Goal: Communication & Community: Answer question/provide support

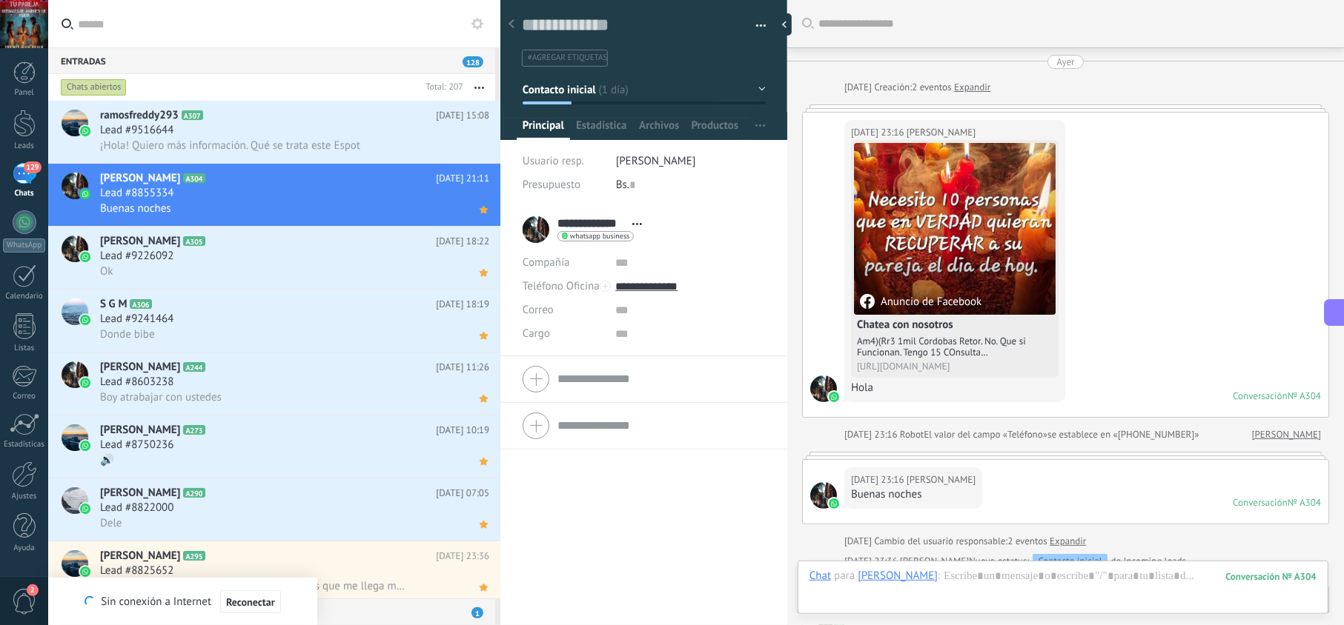
scroll to position [21, 0]
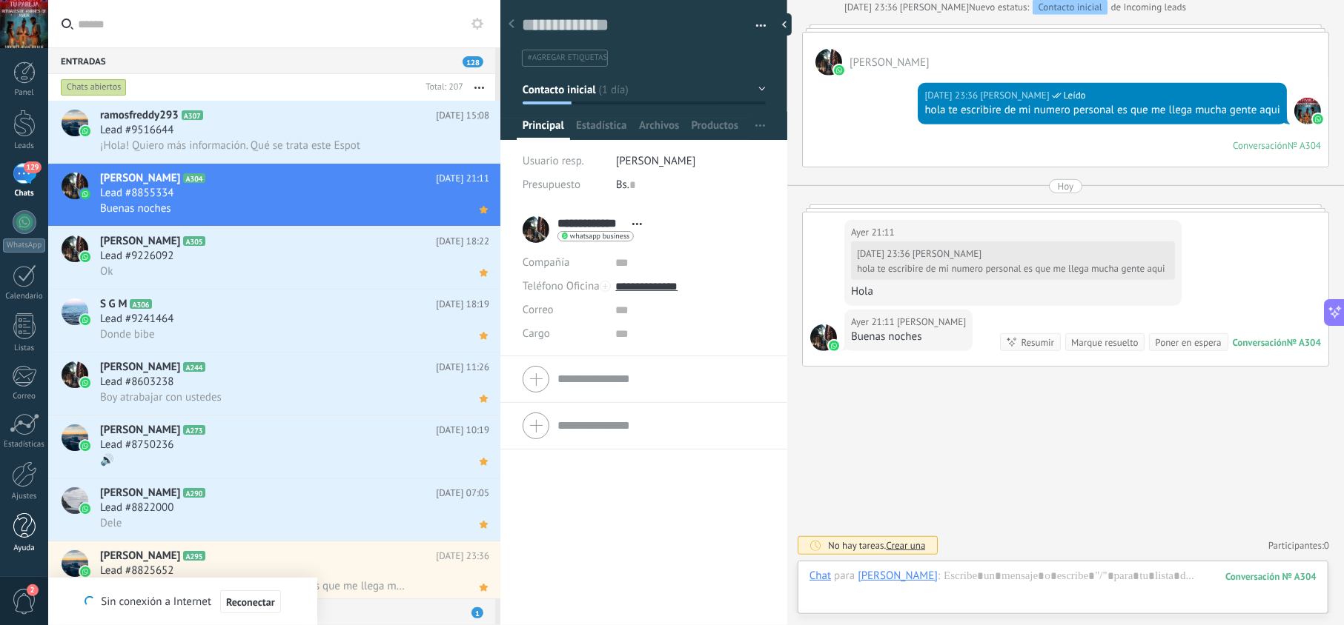
click at [27, 532] on div at bounding box center [24, 527] width 22 height 26
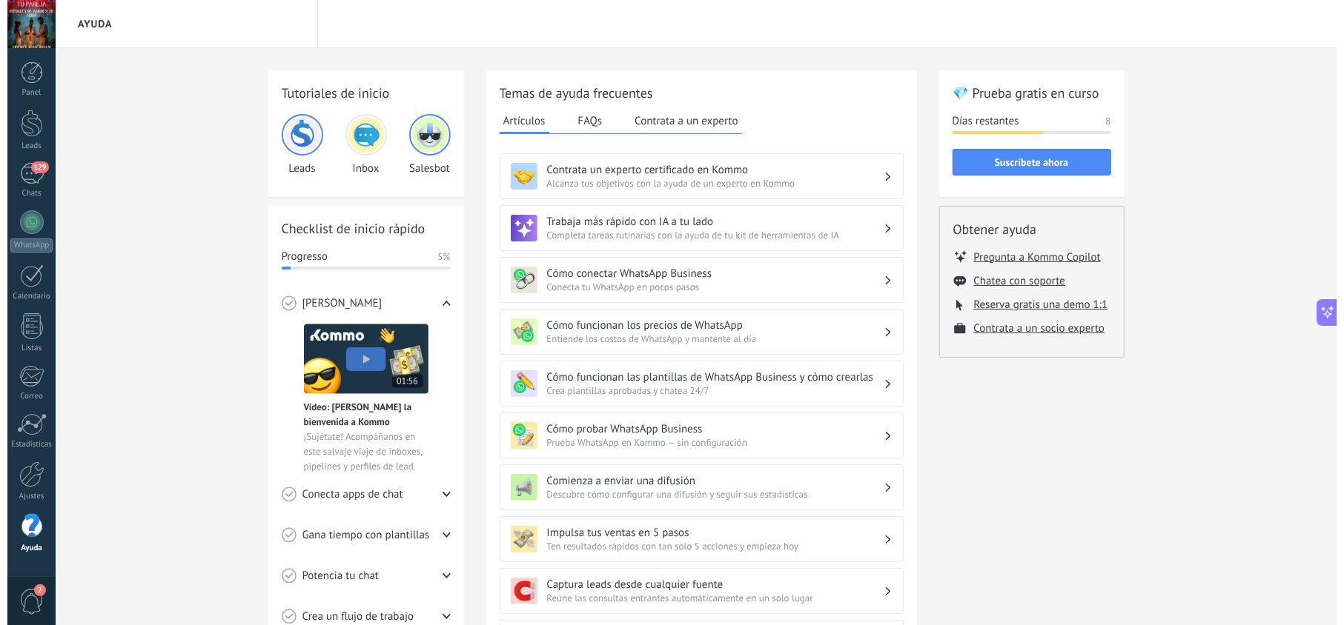
scroll to position [354, 0]
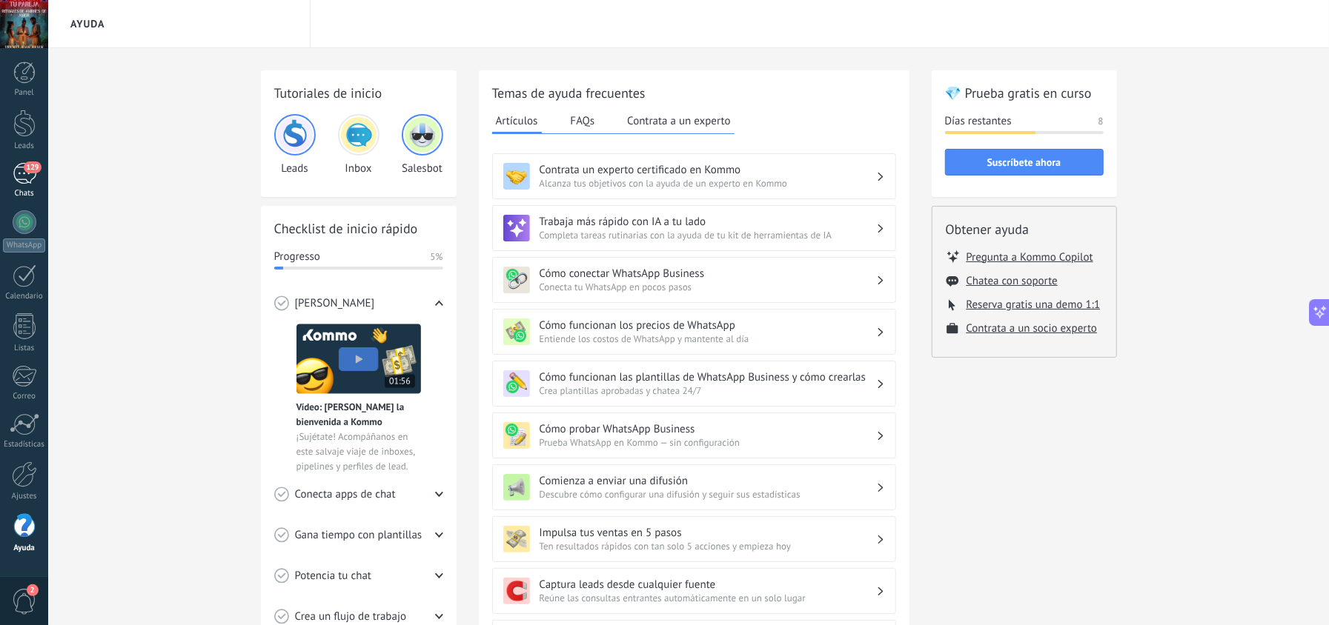
drag, startPoint x: 13, startPoint y: 179, endPoint x: 36, endPoint y: 190, distance: 25.5
click at [13, 179] on div "129" at bounding box center [25, 173] width 24 height 21
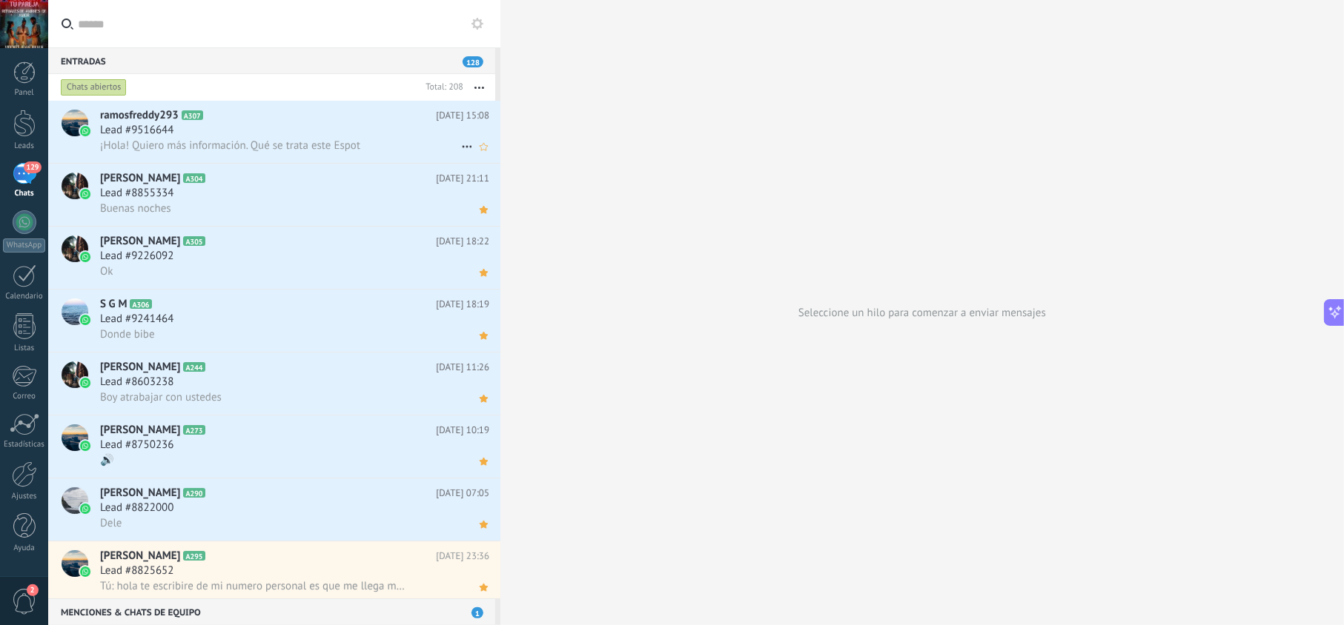
click at [288, 120] on h2 "ramosfreddy293 A307" at bounding box center [268, 115] width 336 height 15
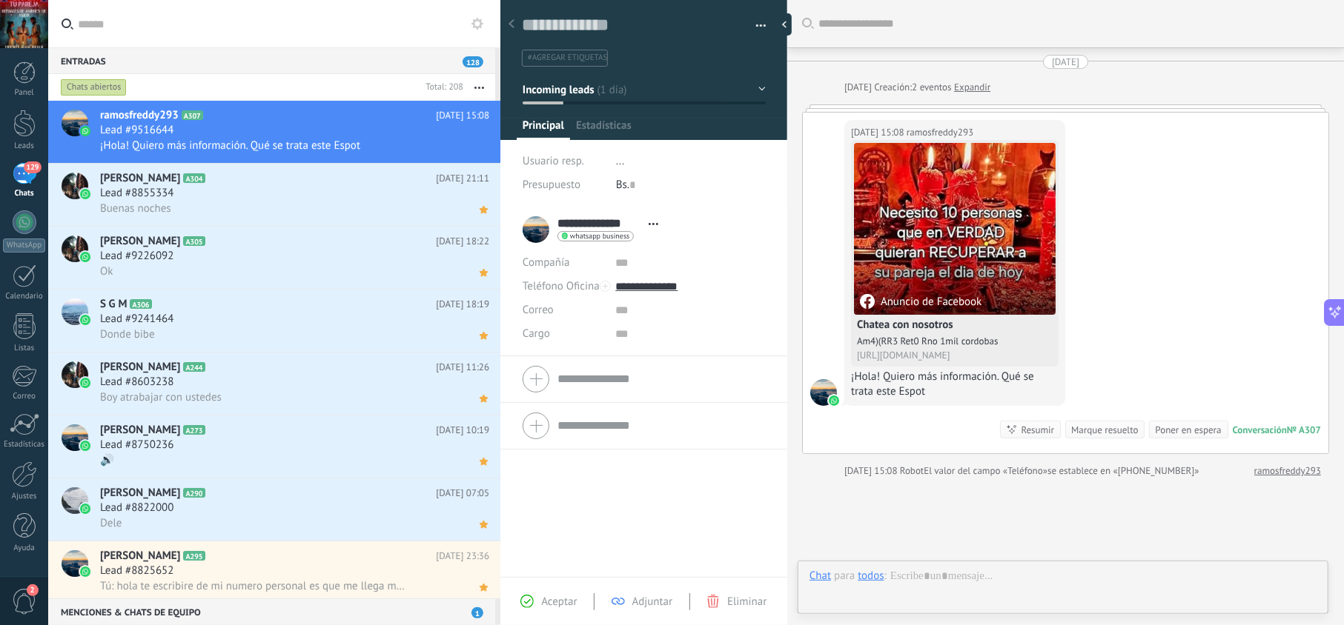
scroll to position [21, 0]
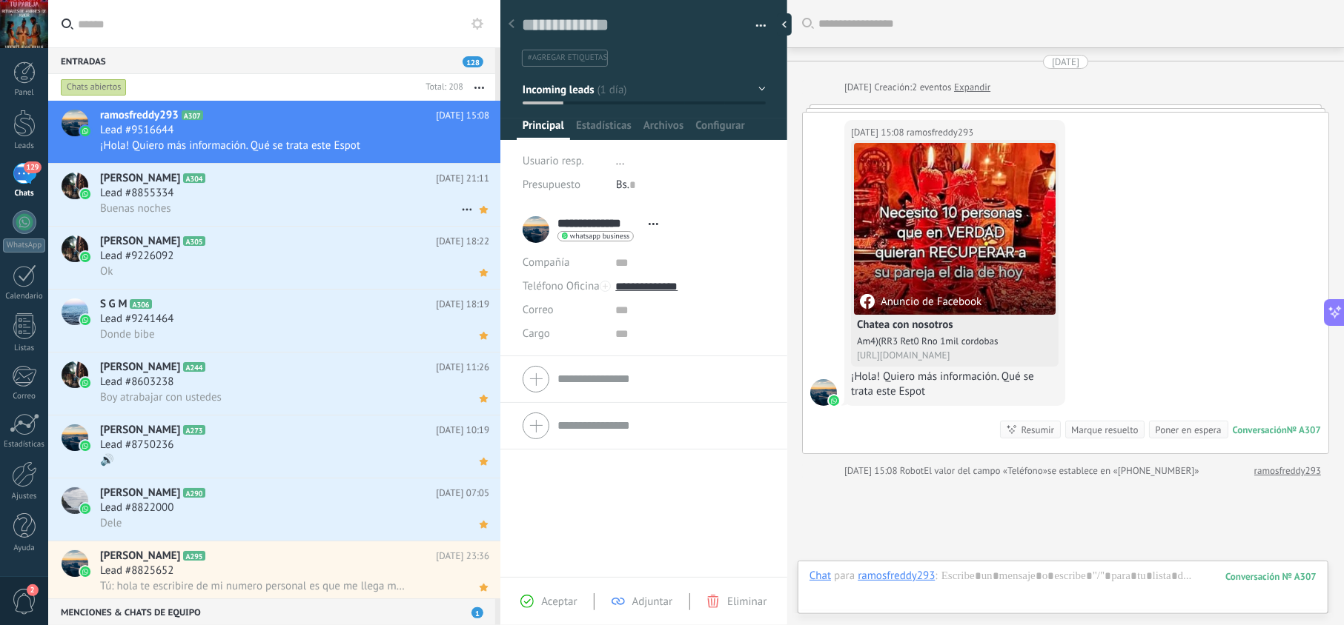
click at [313, 205] on div "Buenas noches" at bounding box center [294, 209] width 389 height 16
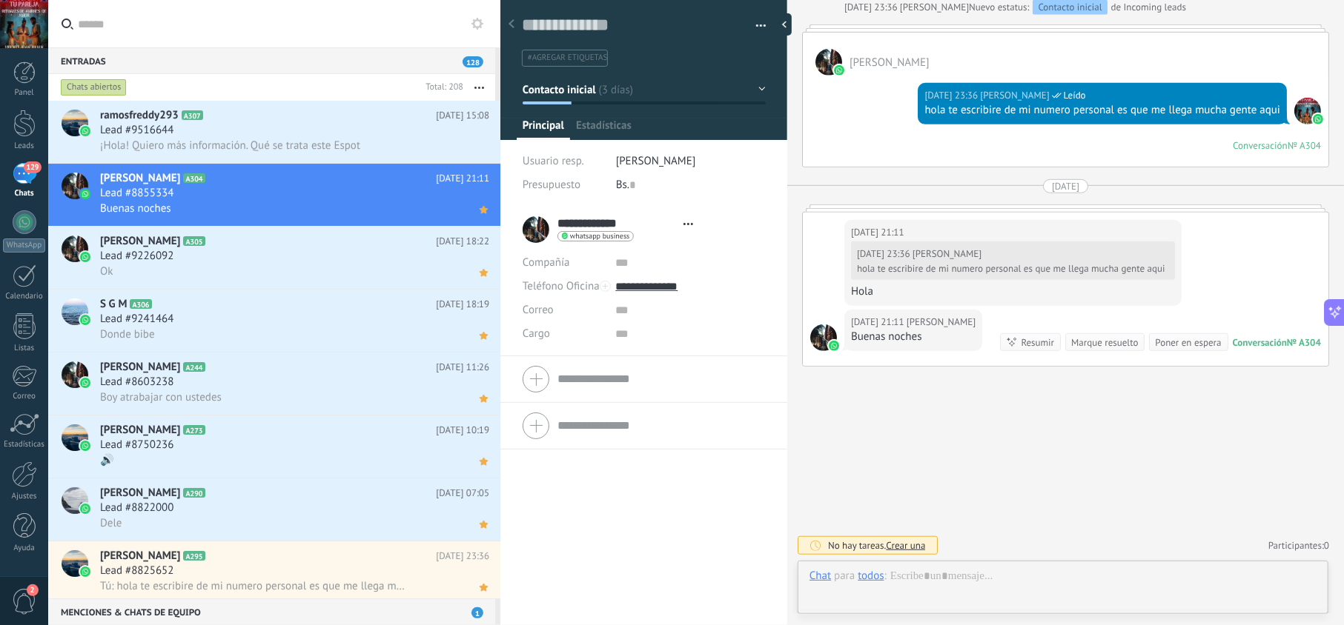
scroll to position [21, 0]
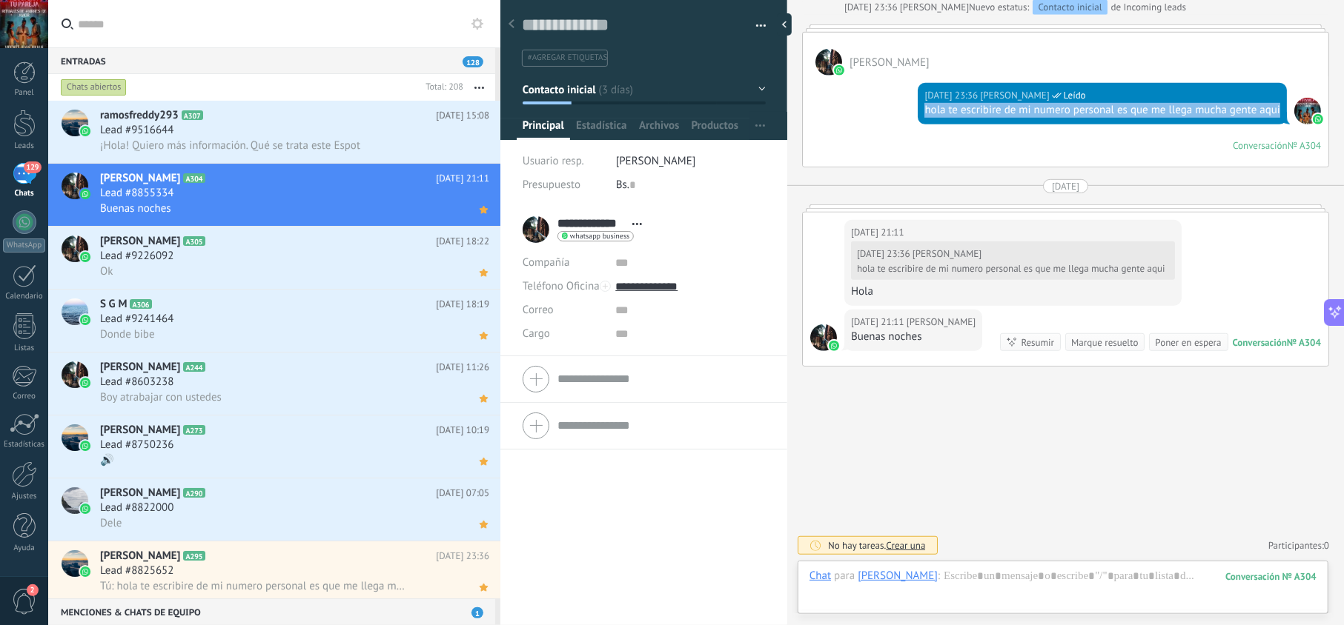
drag, startPoint x: 954, startPoint y: 116, endPoint x: 909, endPoint y: 96, distance: 50.1
click at [909, 96] on div "[DATE] 23:36 [PERSON_NAME] Leído hola te escribire de mi numero personal es que…" at bounding box center [1065, 121] width 525 height 91
copy div "hola te escribire de mi numero personal es que me llega mucha gente aqui"
click at [280, 143] on span "¡Hola! Quiero más información. Qué se trata este Espot" at bounding box center [230, 146] width 260 height 14
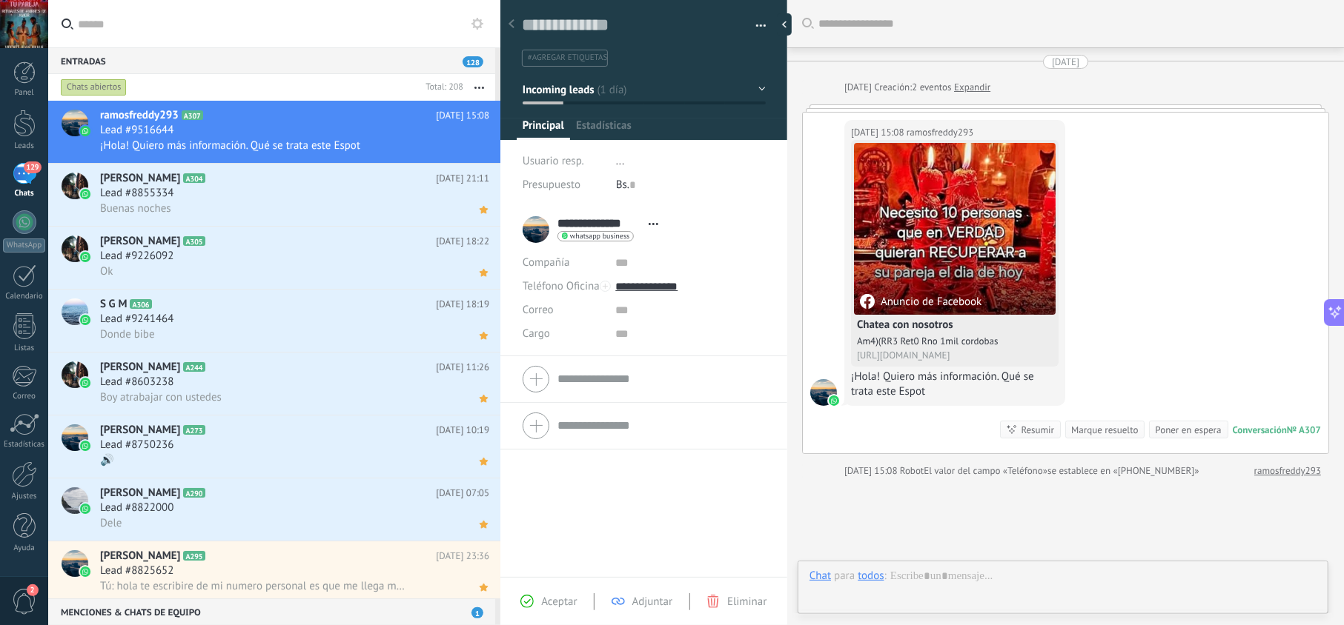
scroll to position [21, 0]
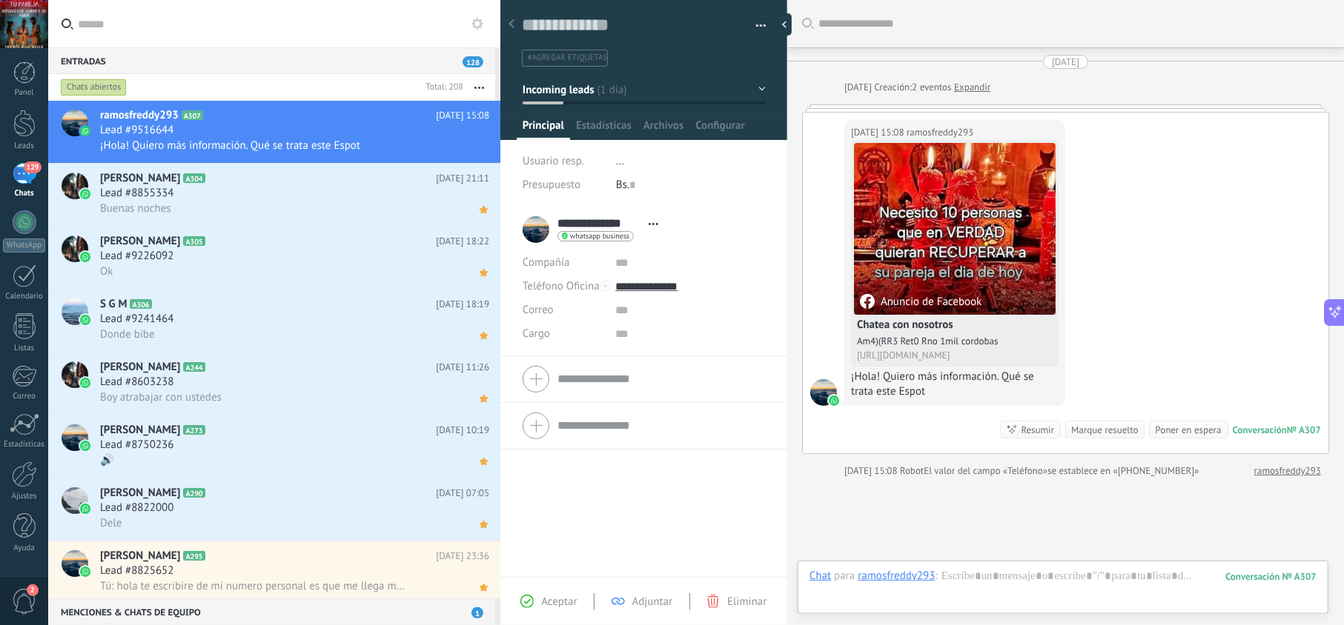
drag, startPoint x: 532, startPoint y: 599, endPoint x: 566, endPoint y: 593, distance: 34.6
click at [535, 599] on div "Aceptar" at bounding box center [548, 601] width 56 height 13
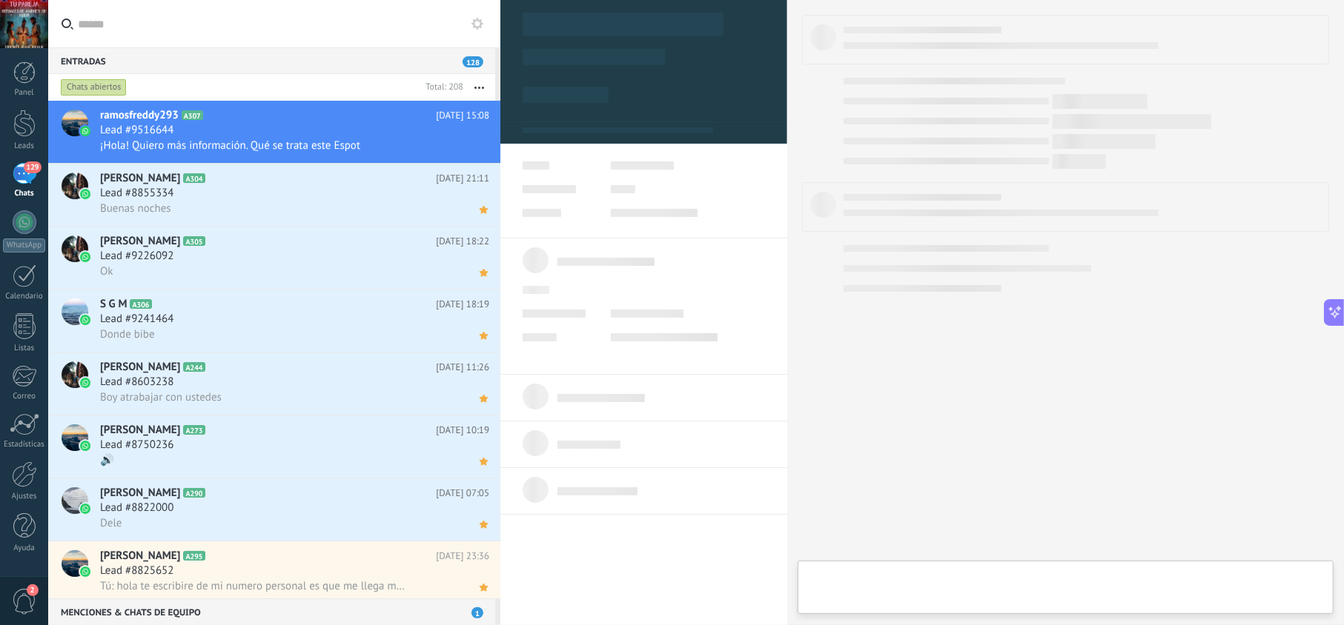
type textarea "**********"
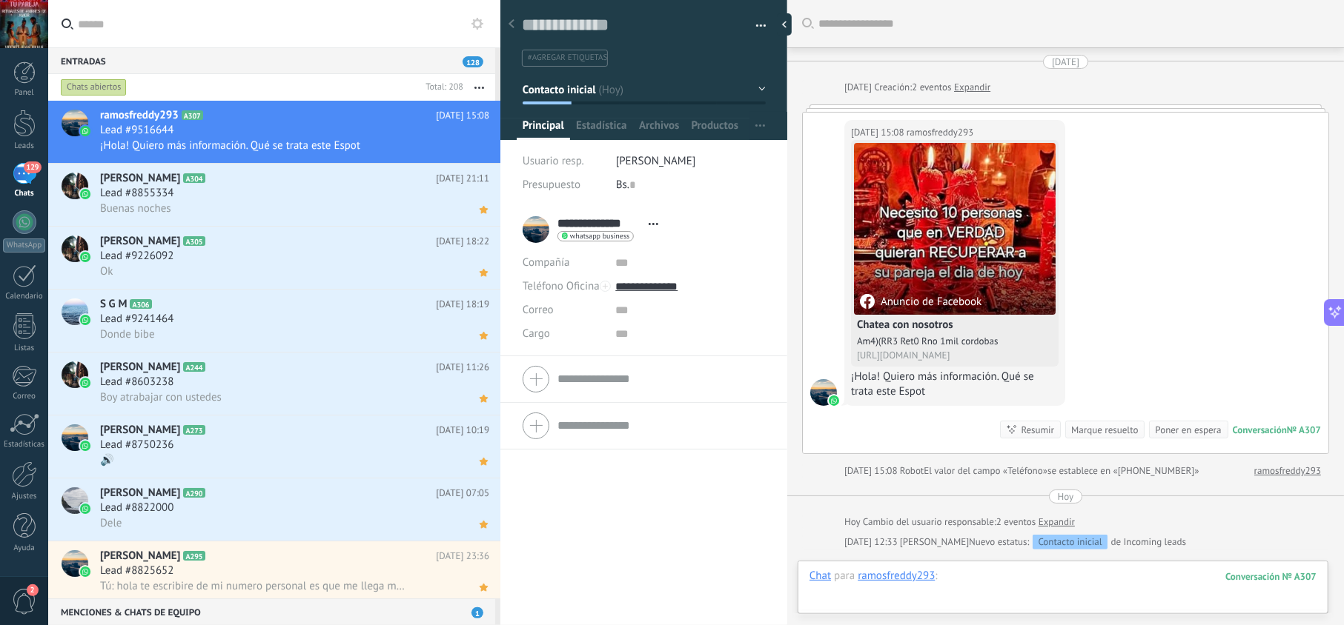
click at [964, 579] on div at bounding box center [1062, 591] width 507 height 44
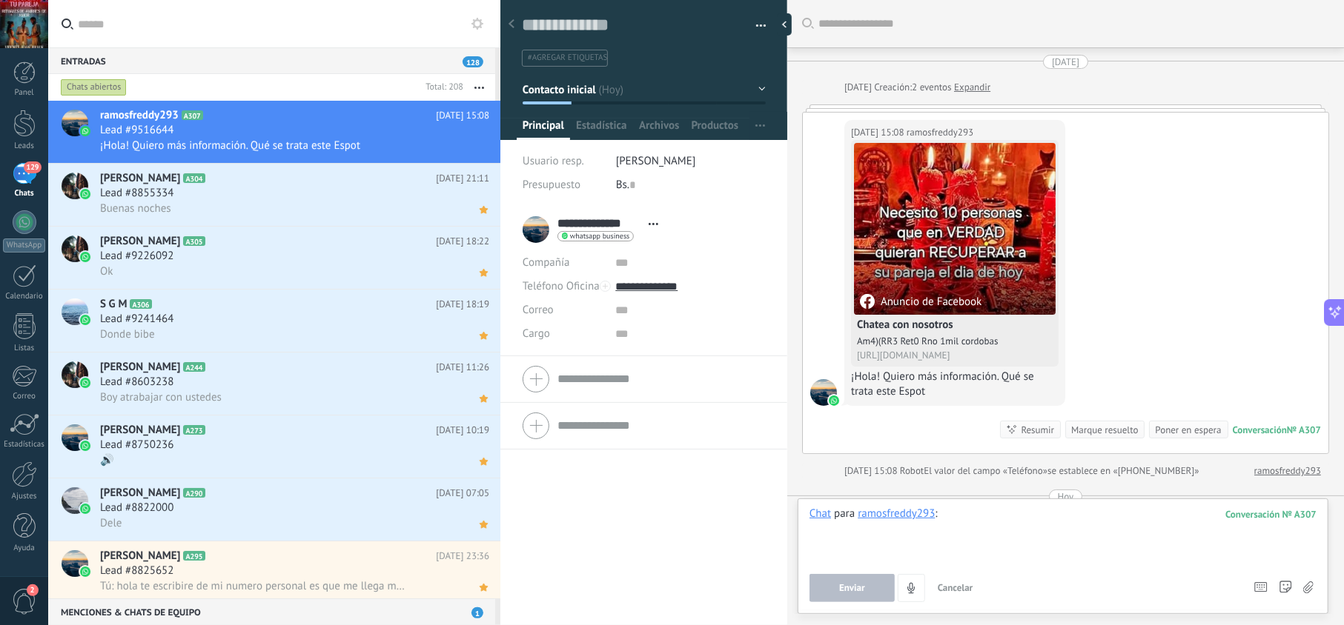
paste div
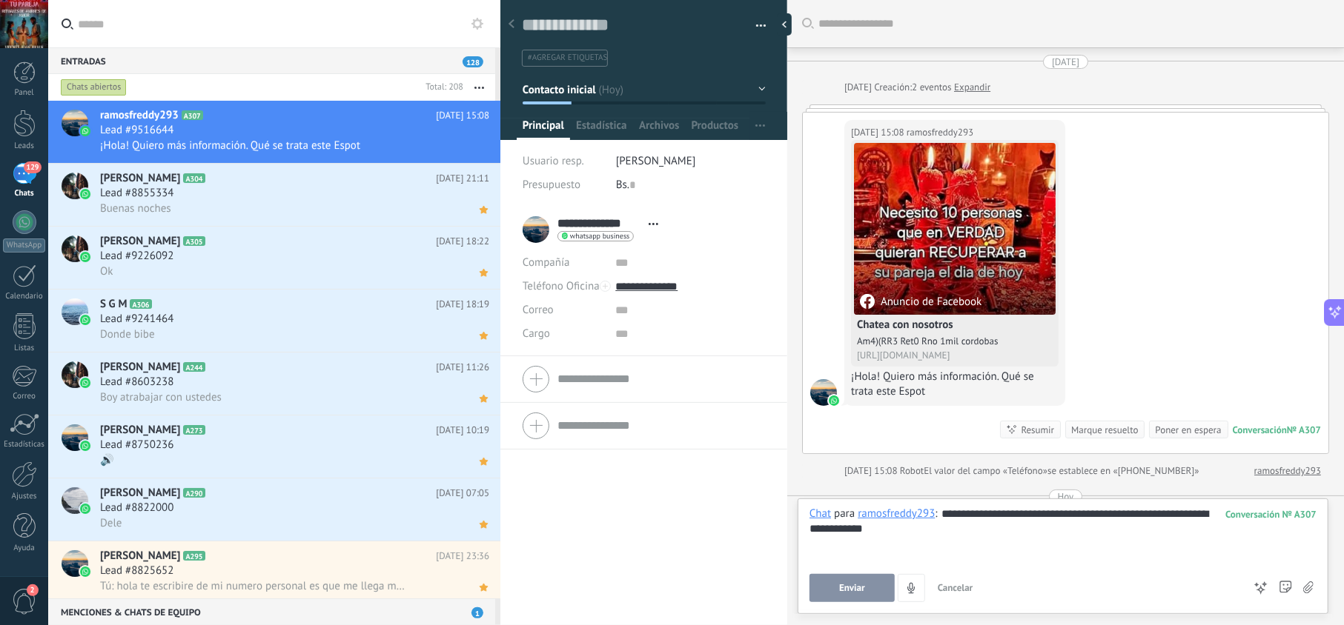
click at [837, 576] on button "Enviar" at bounding box center [851, 588] width 85 height 28
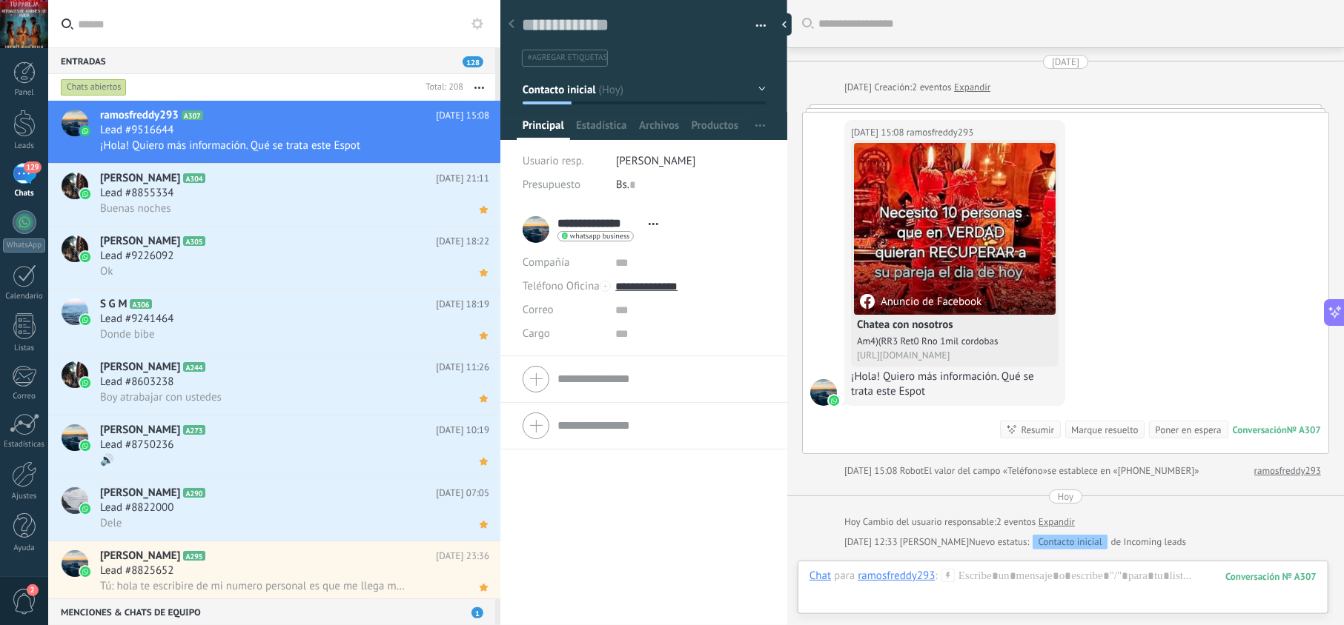
scroll to position [143, 0]
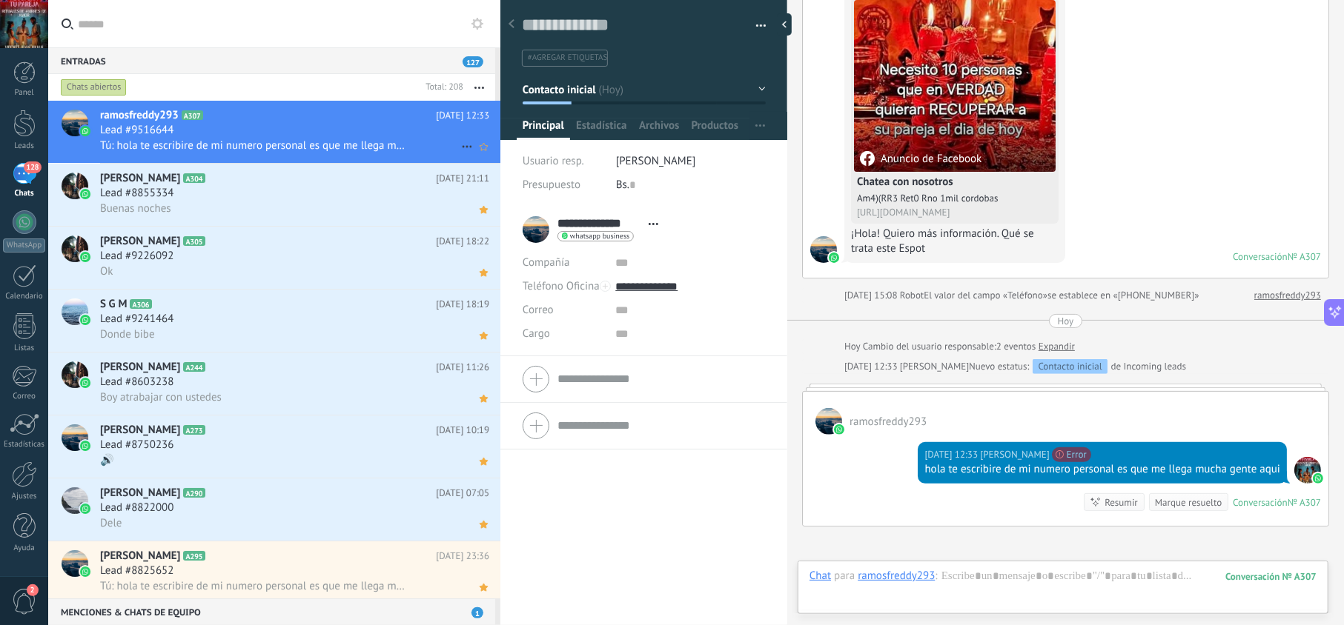
click at [290, 133] on div "Lead #9516644" at bounding box center [294, 130] width 389 height 15
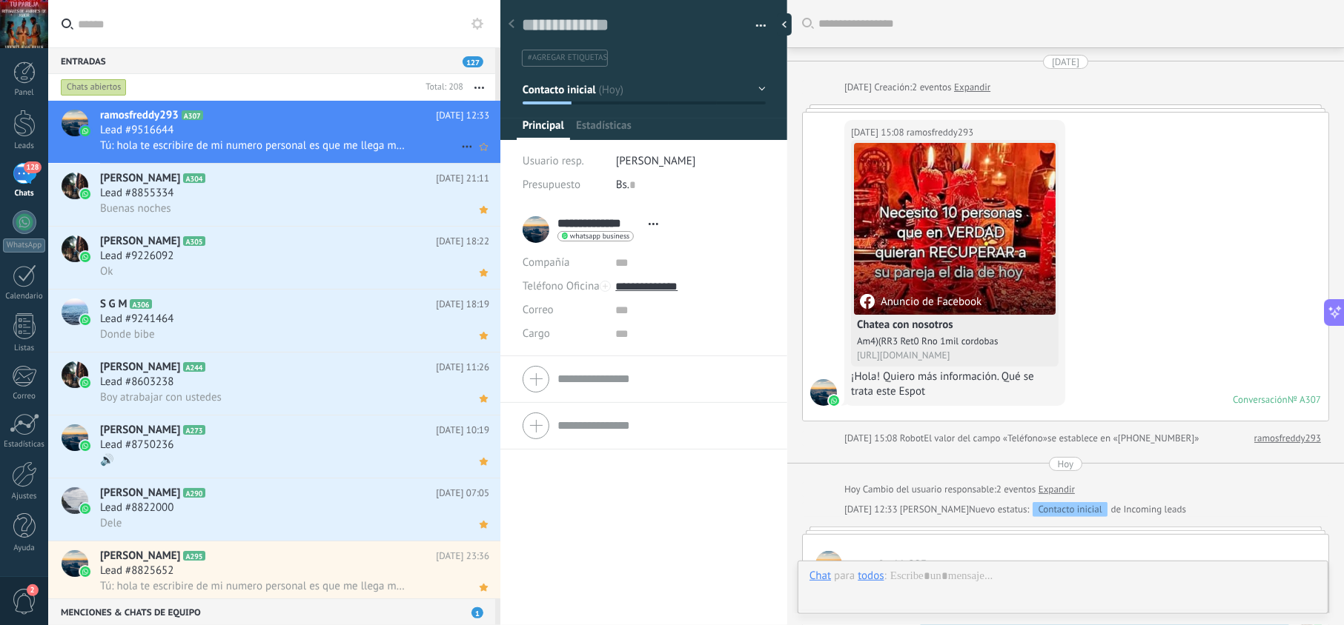
scroll to position [295, 0]
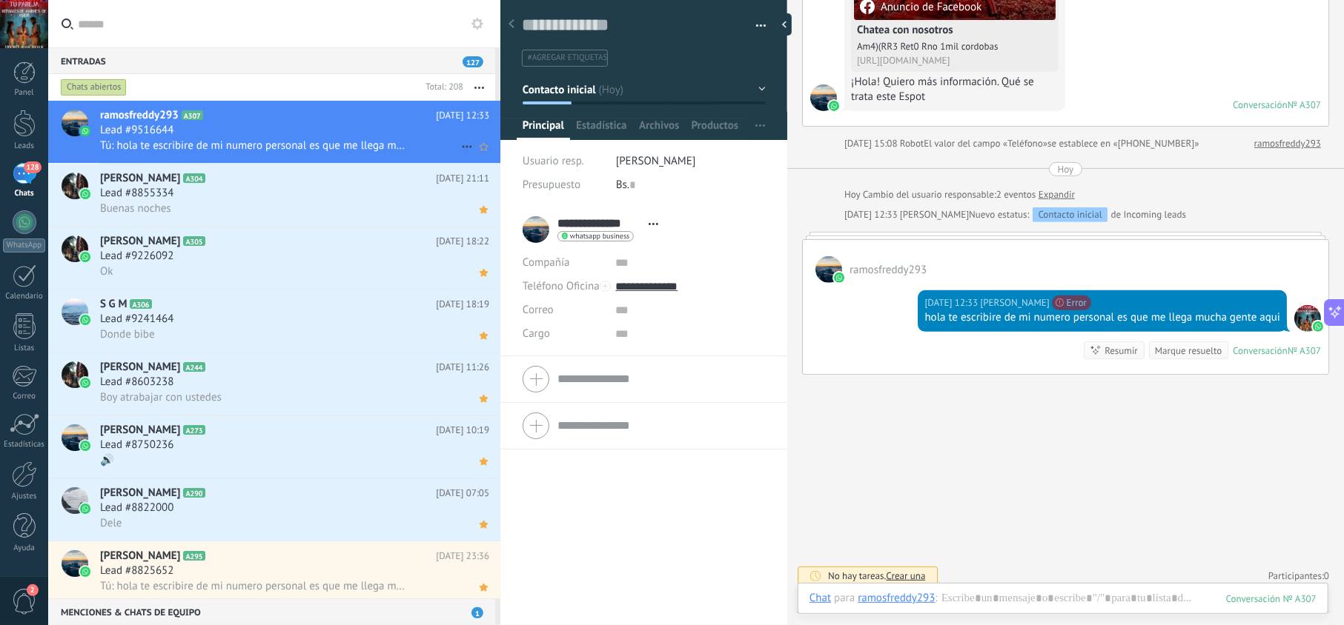
drag, startPoint x: 475, startPoint y: 150, endPoint x: 467, endPoint y: 158, distance: 11.5
click at [476, 150] on icon at bounding box center [484, 147] width 16 height 18
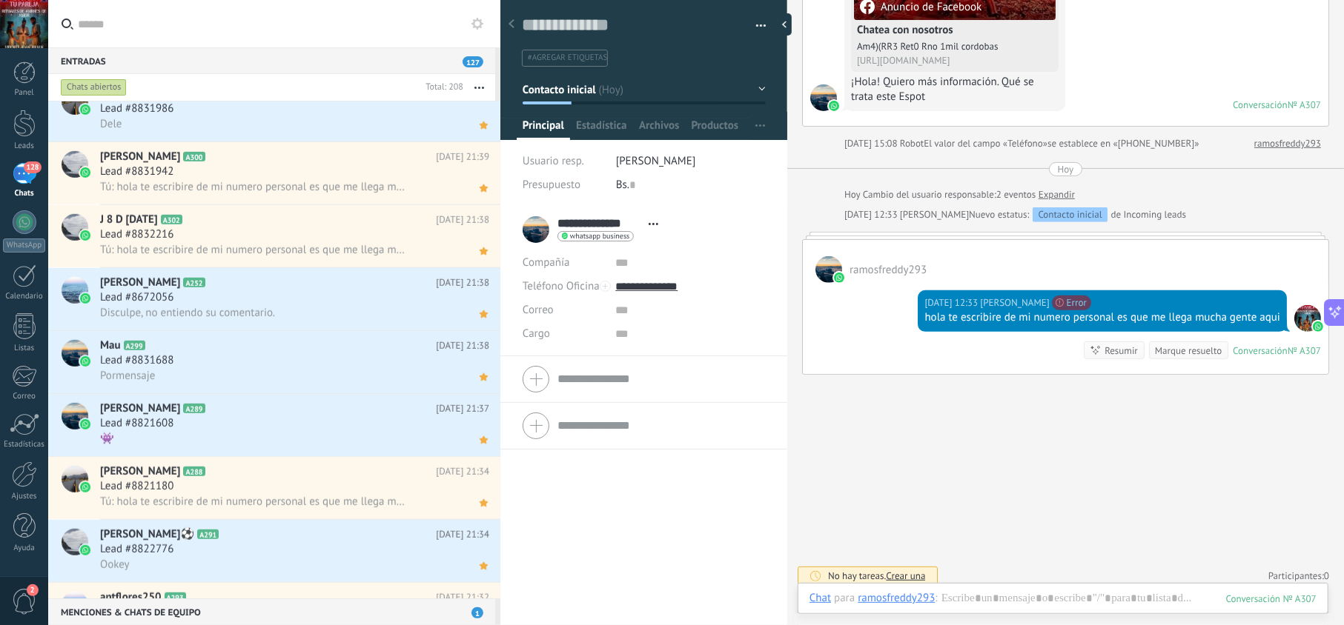
scroll to position [1, 0]
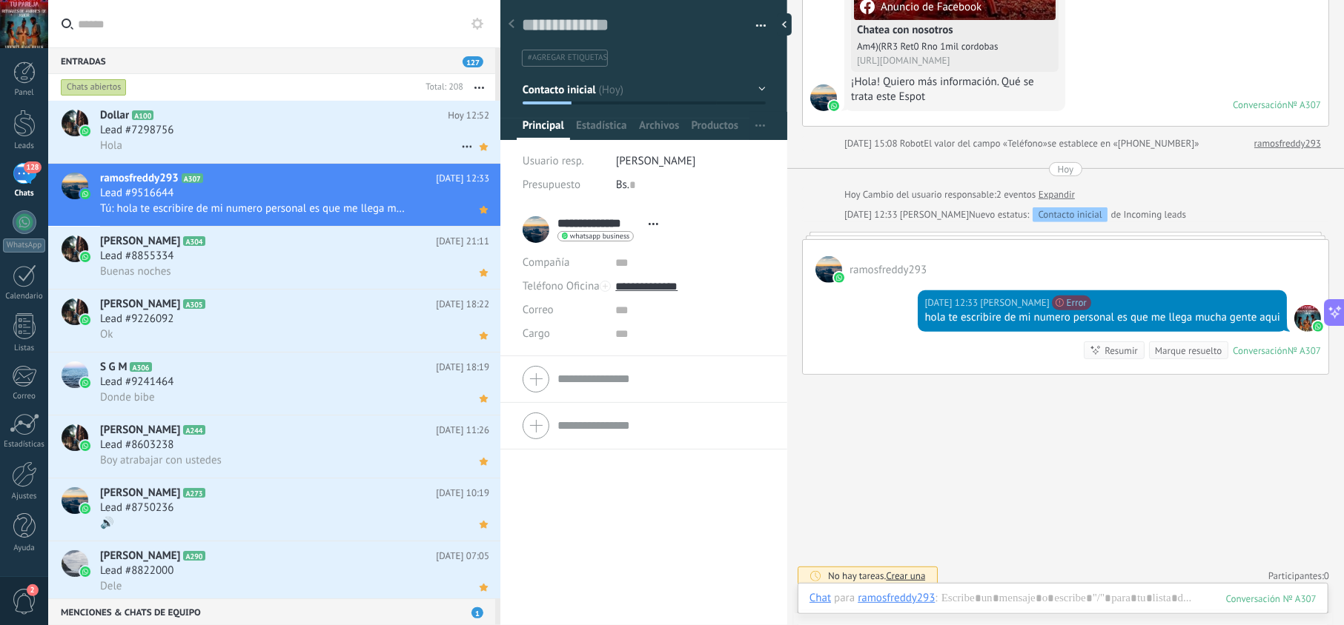
click at [344, 129] on div "Lead #7298756" at bounding box center [294, 130] width 389 height 15
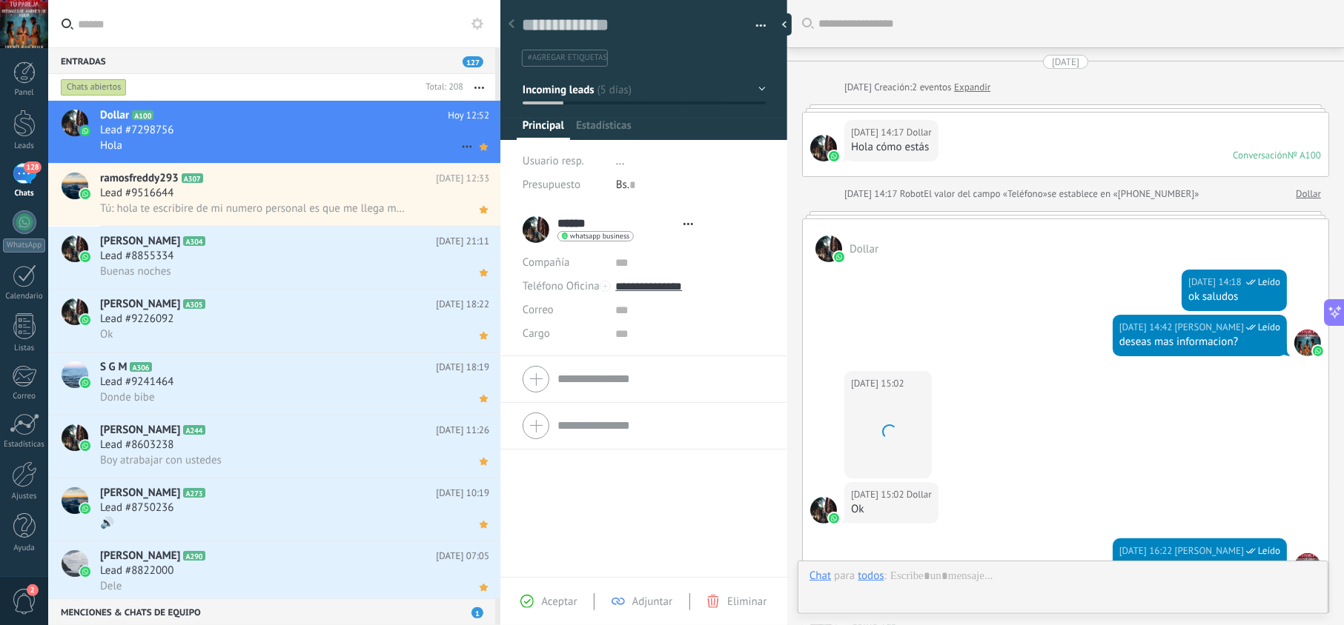
scroll to position [788, 0]
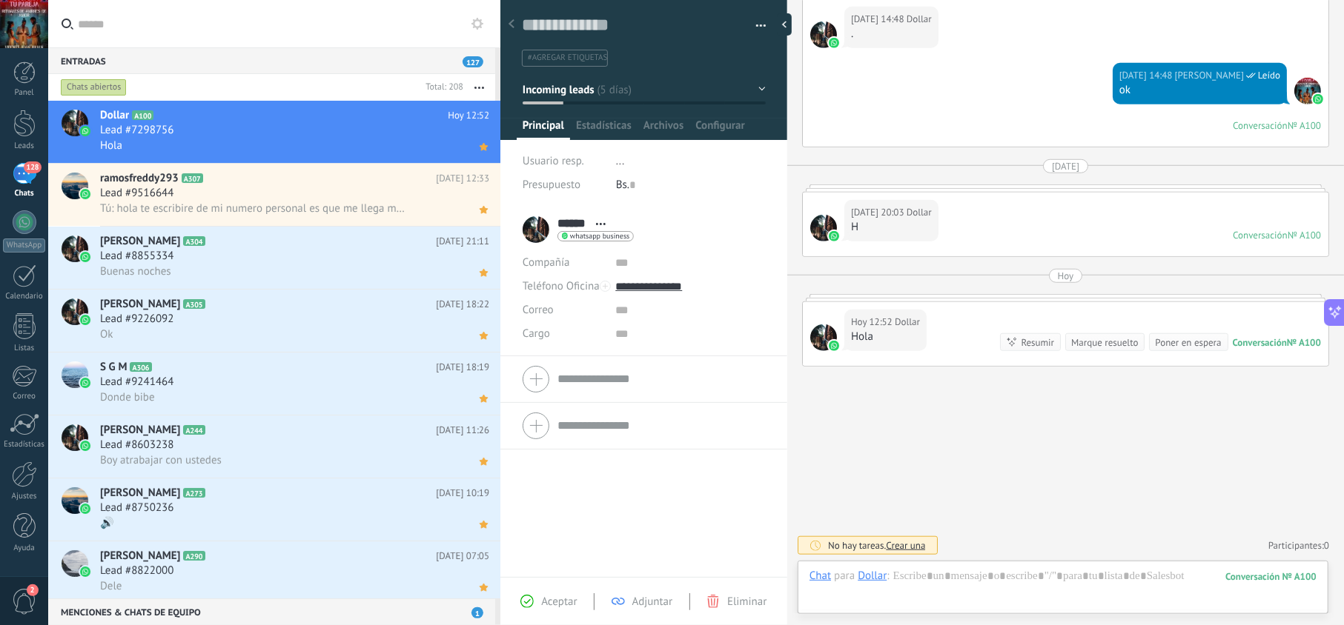
drag, startPoint x: 543, startPoint y: 612, endPoint x: 545, endPoint y: 597, distance: 15.7
click at [543, 611] on div "Aceptar Adjuntar Eliminar" at bounding box center [643, 601] width 287 height 48
click at [545, 597] on span "Aceptar" at bounding box center [559, 602] width 36 height 14
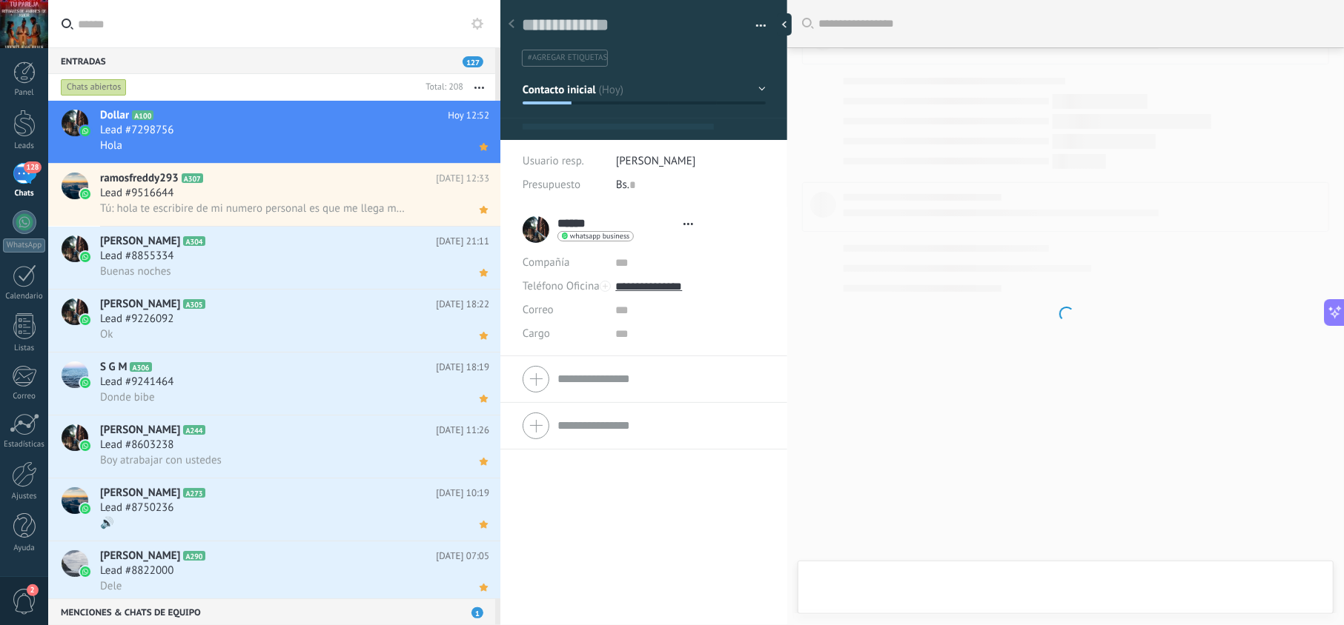
type textarea "**********"
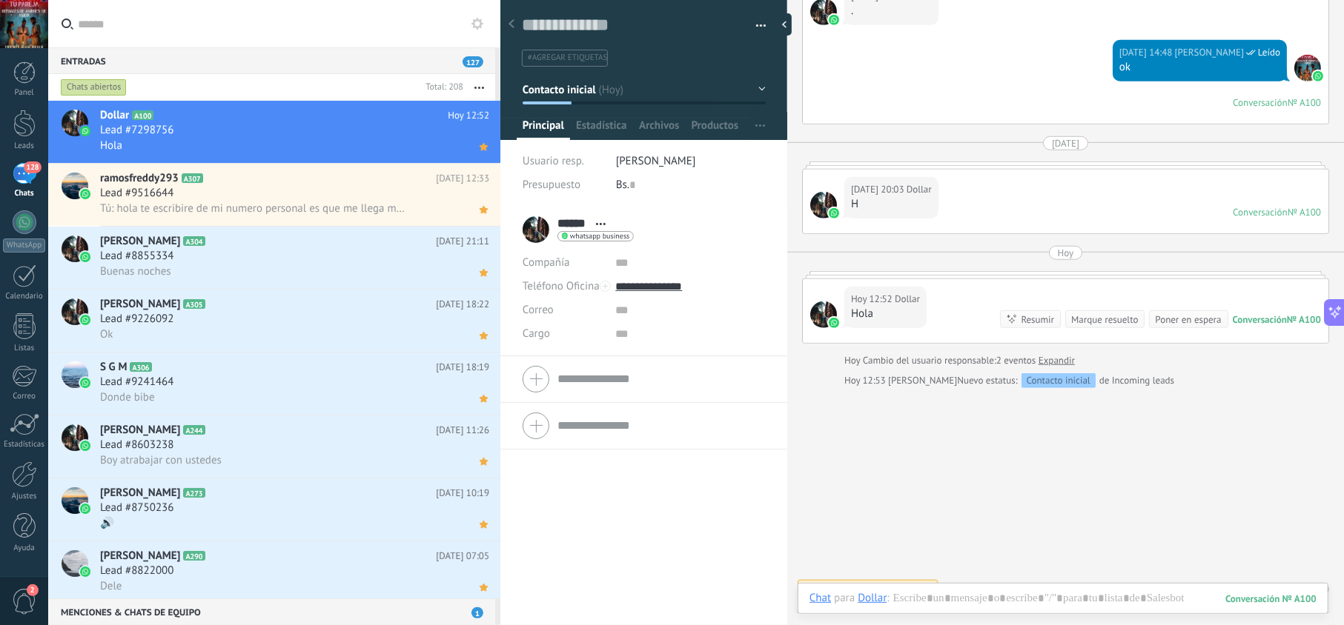
scroll to position [21, 0]
